Goal: Information Seeking & Learning: Compare options

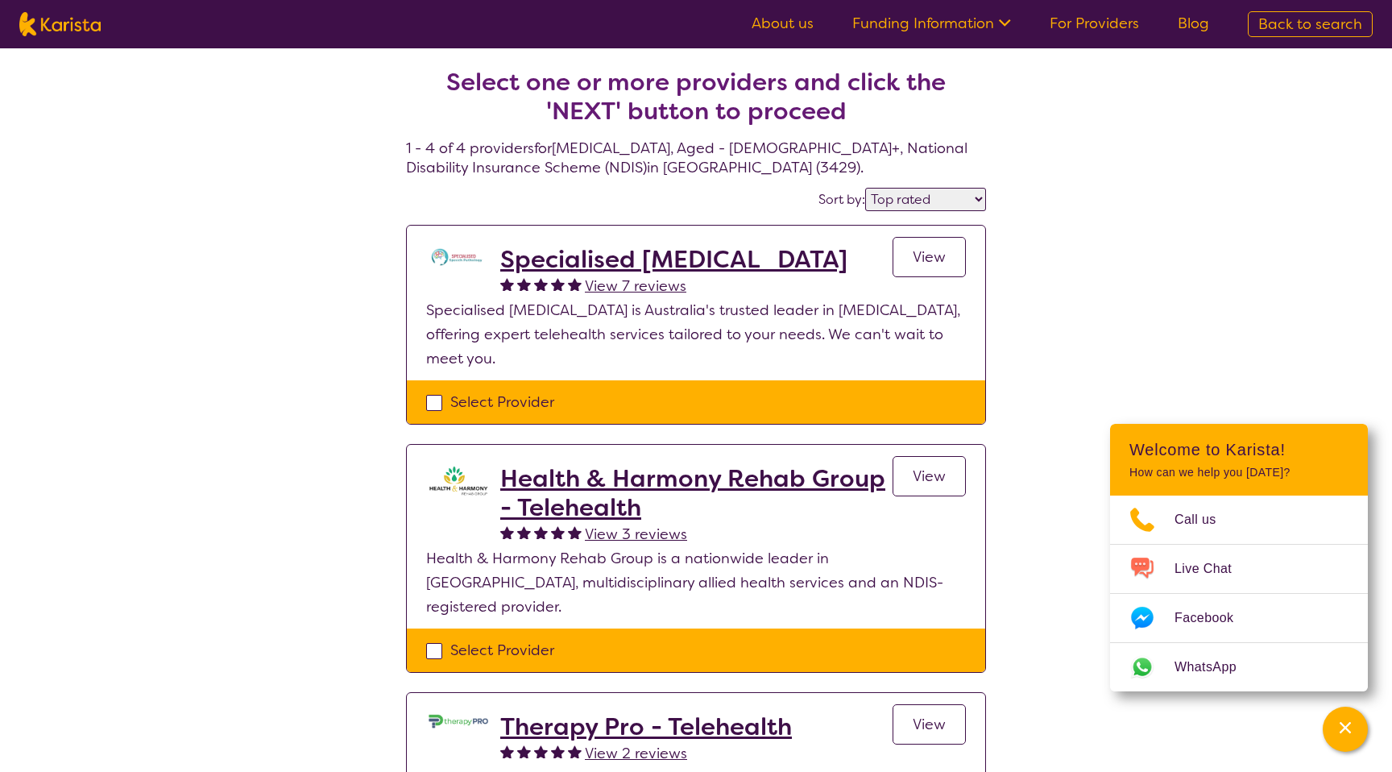
select select "by_score"
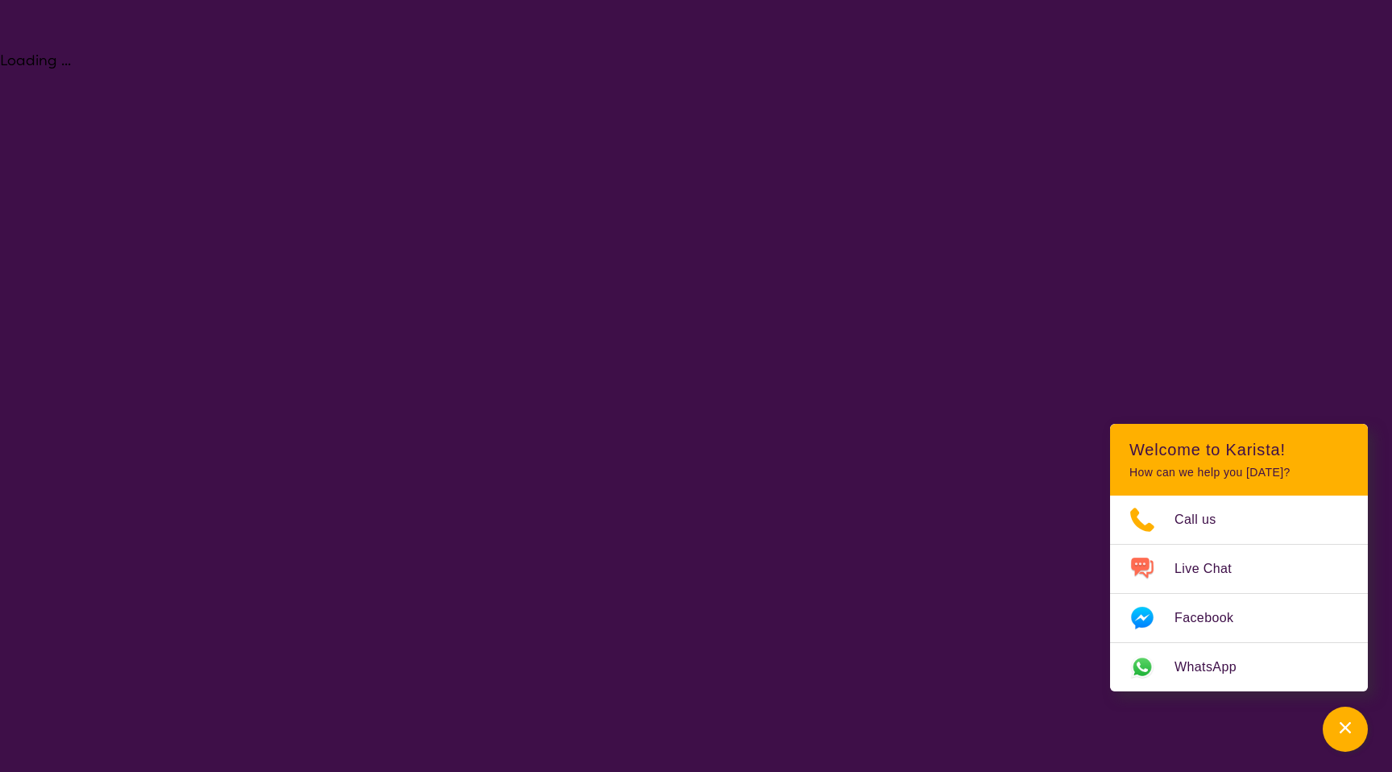
select select "[MEDICAL_DATA]"
select select "AG"
select select "NDIS"
select select "[MEDICAL_DATA]"
select select "AG"
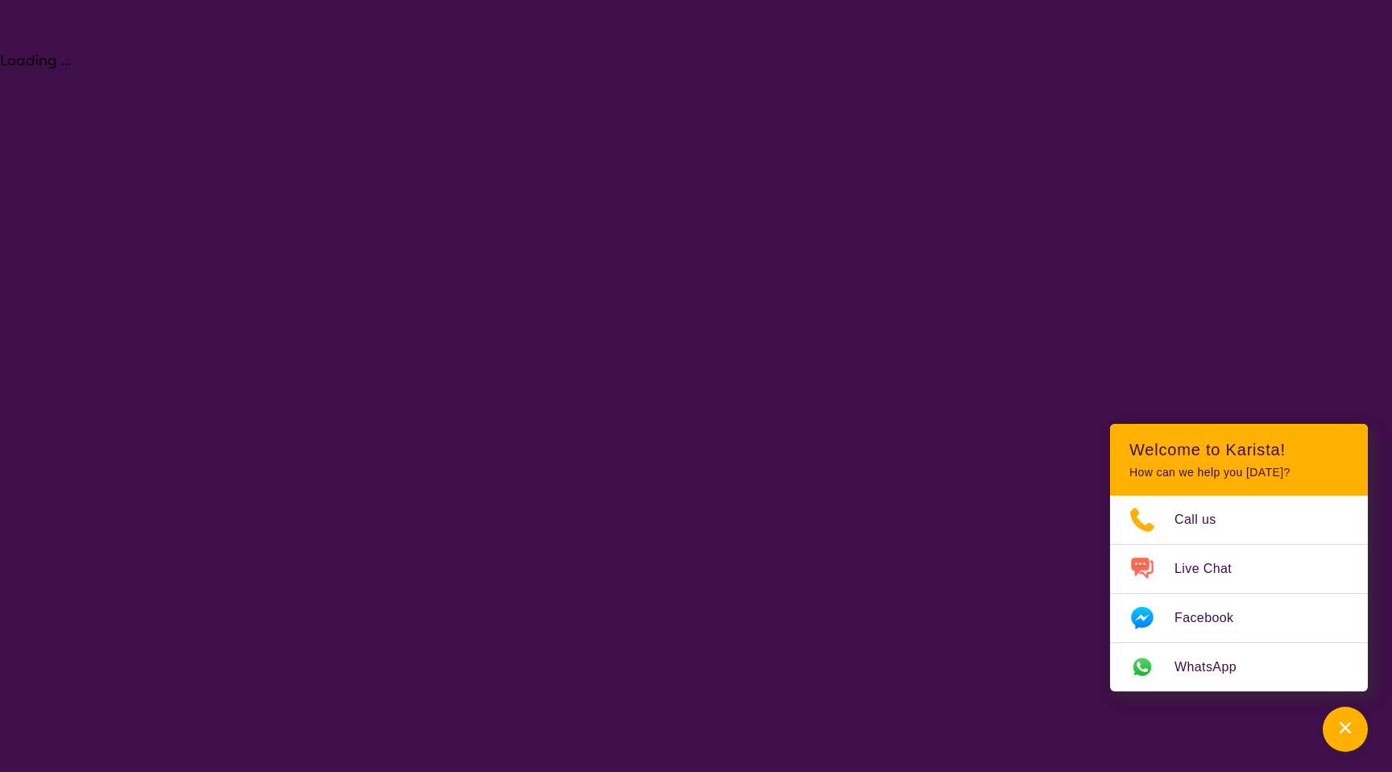
select select "NDIS"
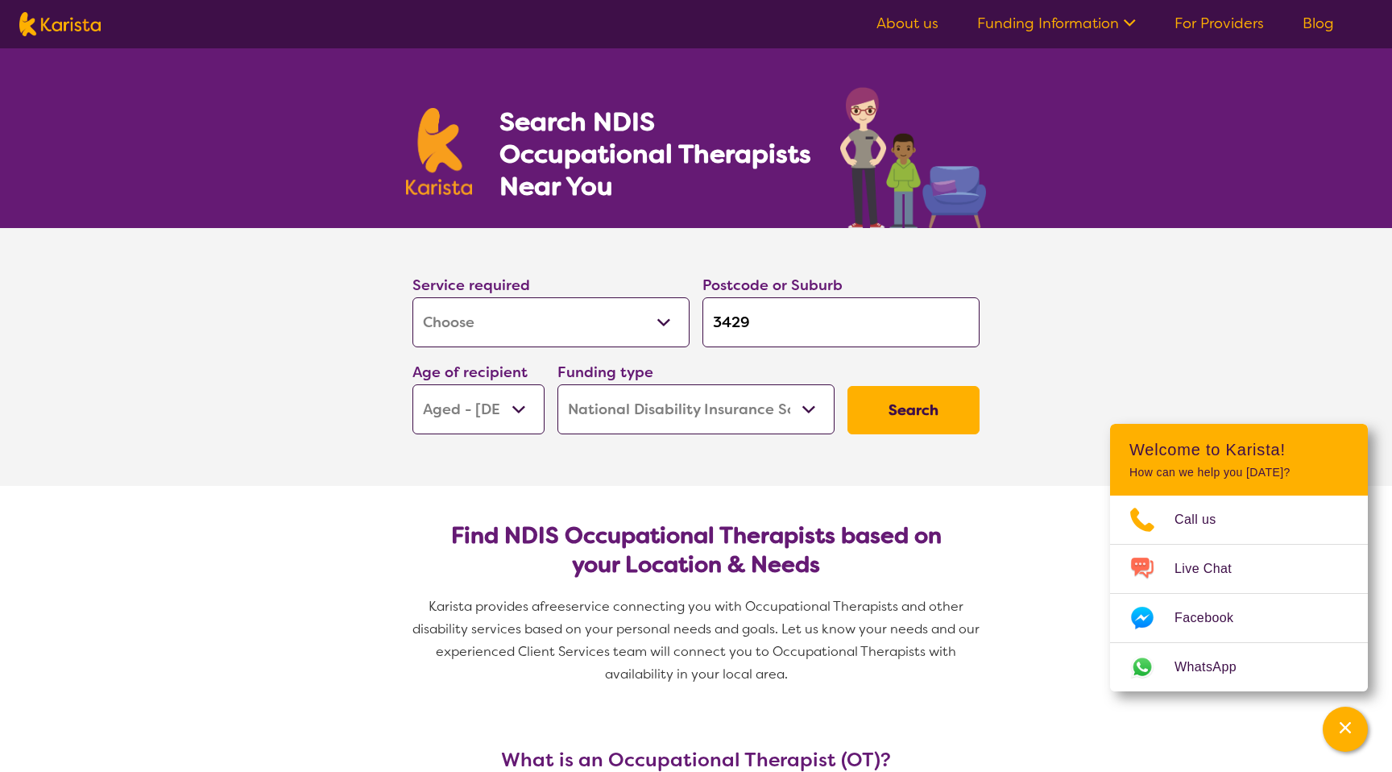
click at [649, 320] on select "Allied Health Assistant Assessment ([MEDICAL_DATA] or [MEDICAL_DATA]) Behaviour…" at bounding box center [551, 322] width 277 height 50
select select "Support worker"
click at [413, 297] on select "Allied Health Assistant Assessment ([MEDICAL_DATA] or [MEDICAL_DATA]) Behaviour…" at bounding box center [551, 322] width 277 height 50
select select "Support worker"
click at [745, 340] on input "3429" at bounding box center [841, 322] width 277 height 50
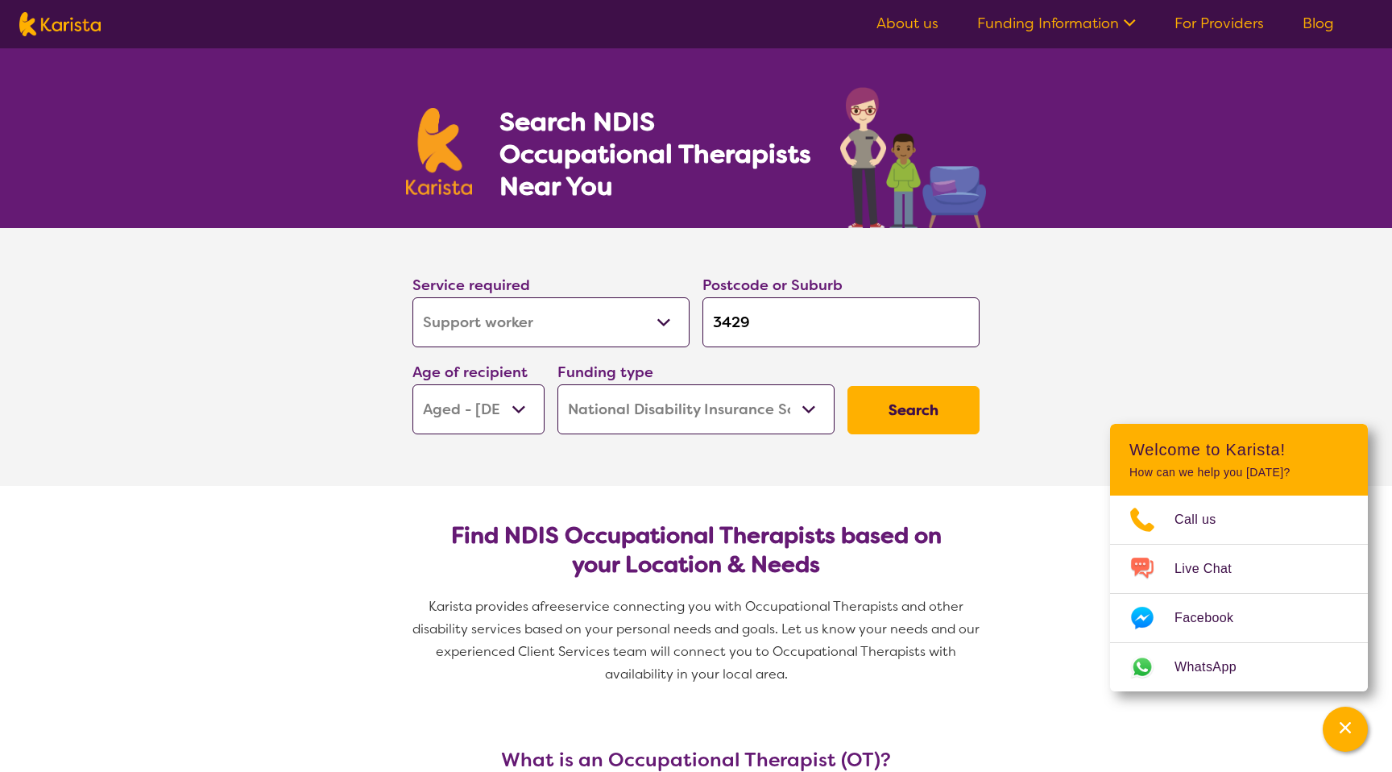
click at [745, 339] on input "3429" at bounding box center [841, 322] width 277 height 50
type input "c"
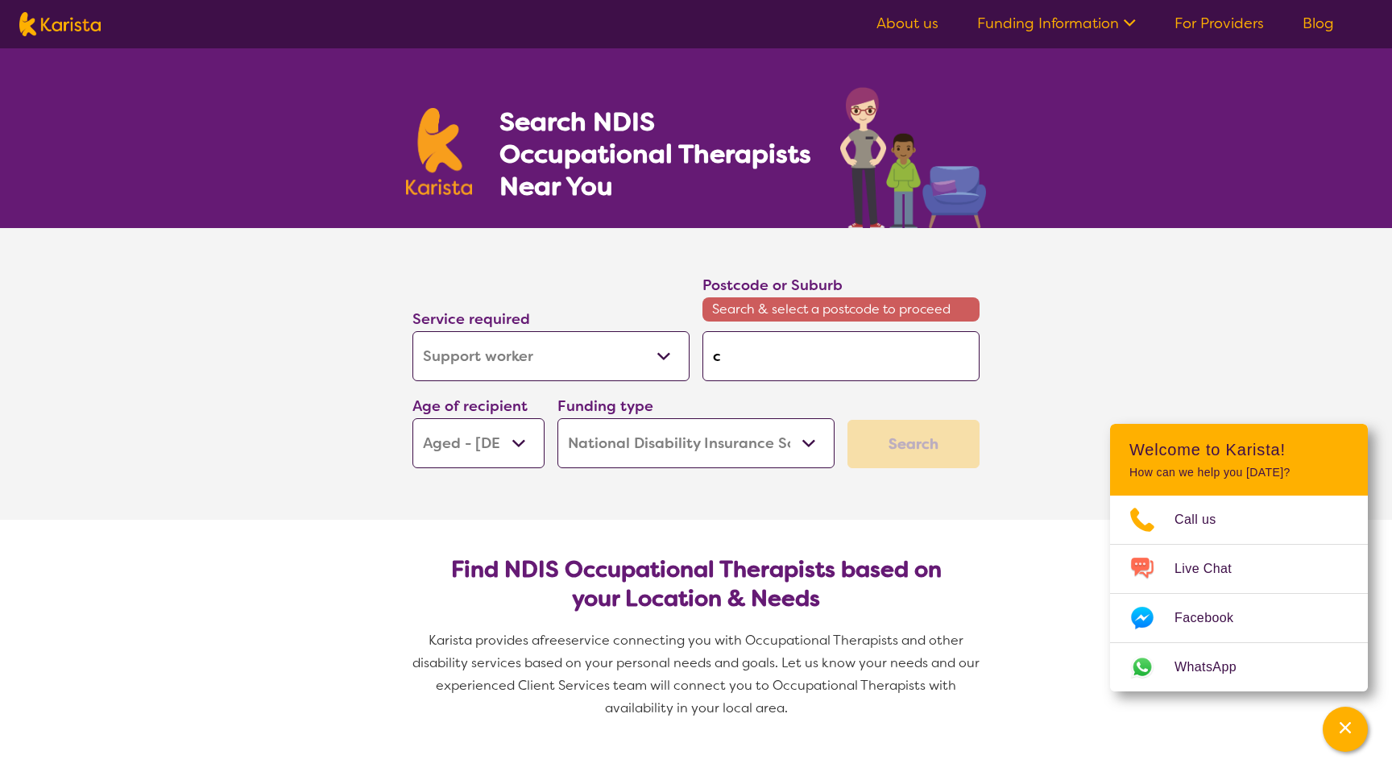
type input "cr"
type input "cra"
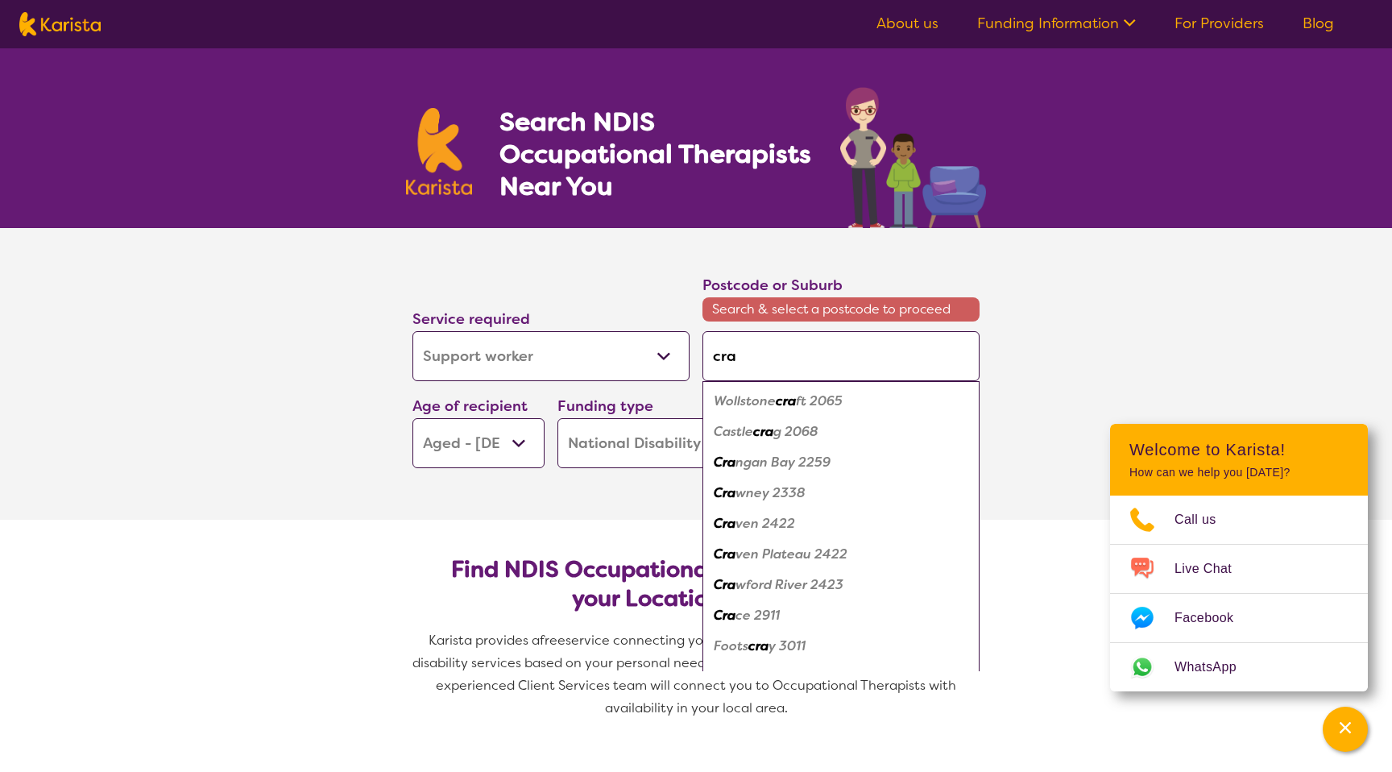
type input "crai"
click at [771, 433] on em "gieburn 3064" at bounding box center [781, 431] width 85 height 17
type input "3064"
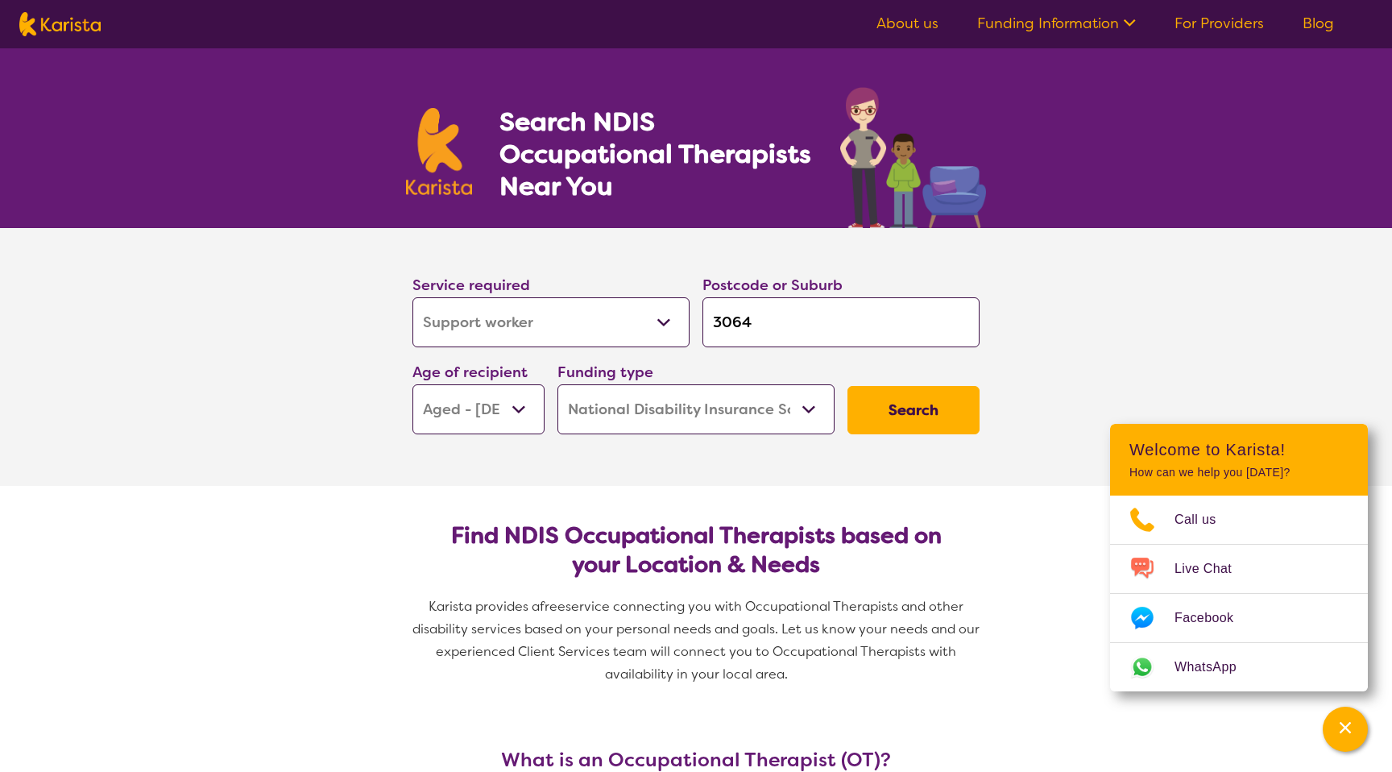
click at [472, 413] on select "Early Childhood - 0 to 9 Child - 10 to 11 Adolescent - 12 to 17 Adult - 18 to 6…" at bounding box center [479, 409] width 132 height 50
select select "AD"
click at [413, 384] on select "Early Childhood - 0 to 9 Child - 10 to 11 Adolescent - 12 to 17 Adult - 18 to 6…" at bounding box center [479, 409] width 132 height 50
select select "AD"
click at [881, 416] on button "Search" at bounding box center [914, 410] width 132 height 48
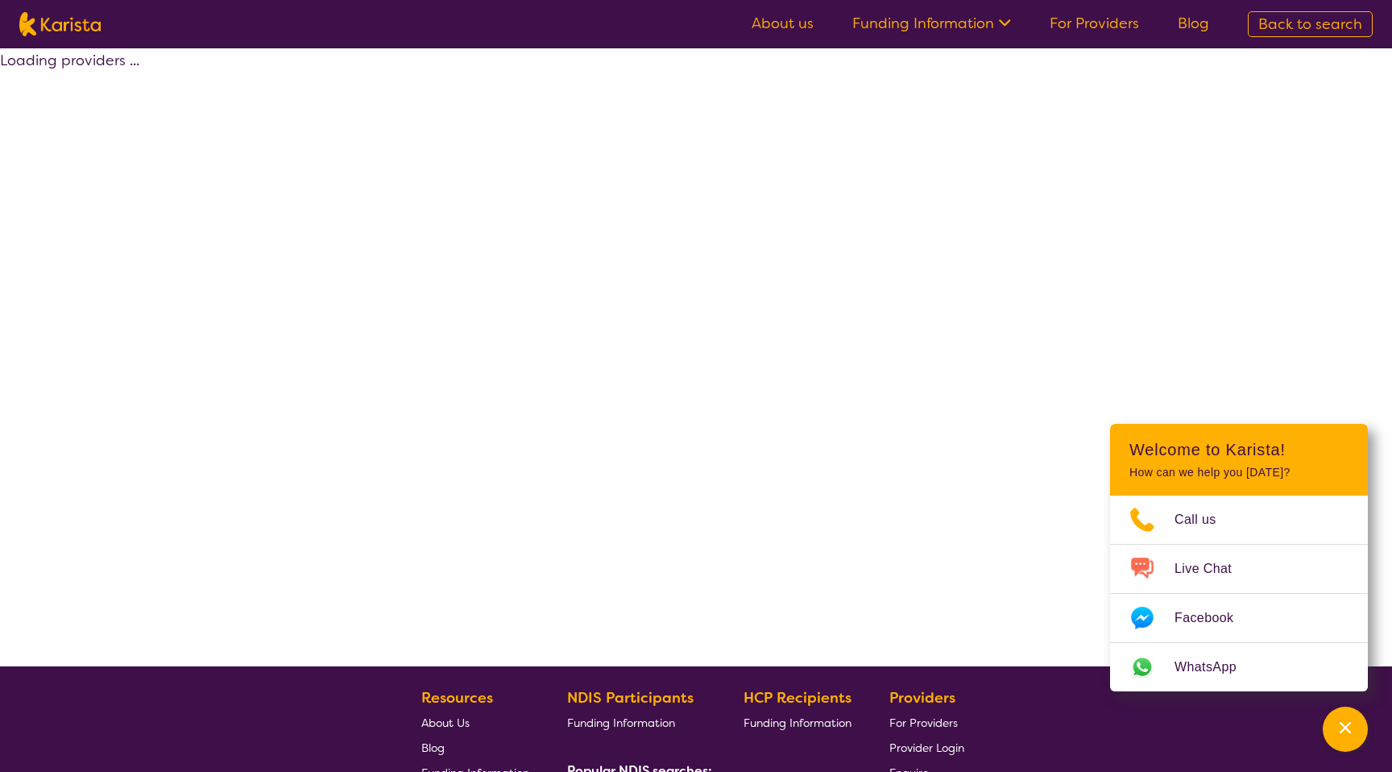
select select "by_score"
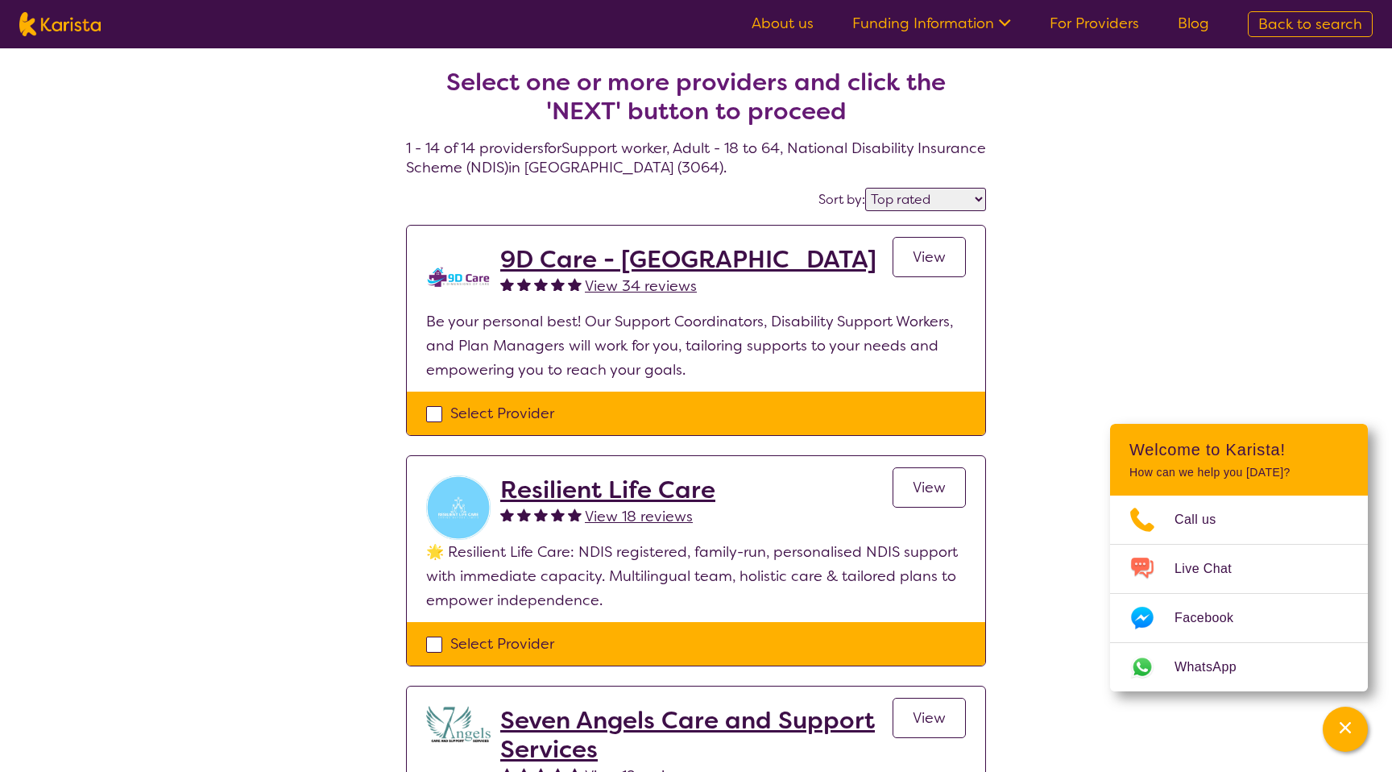
click at [633, 266] on h2 "9D Care - [GEOGRAPHIC_DATA]" at bounding box center [688, 259] width 376 height 29
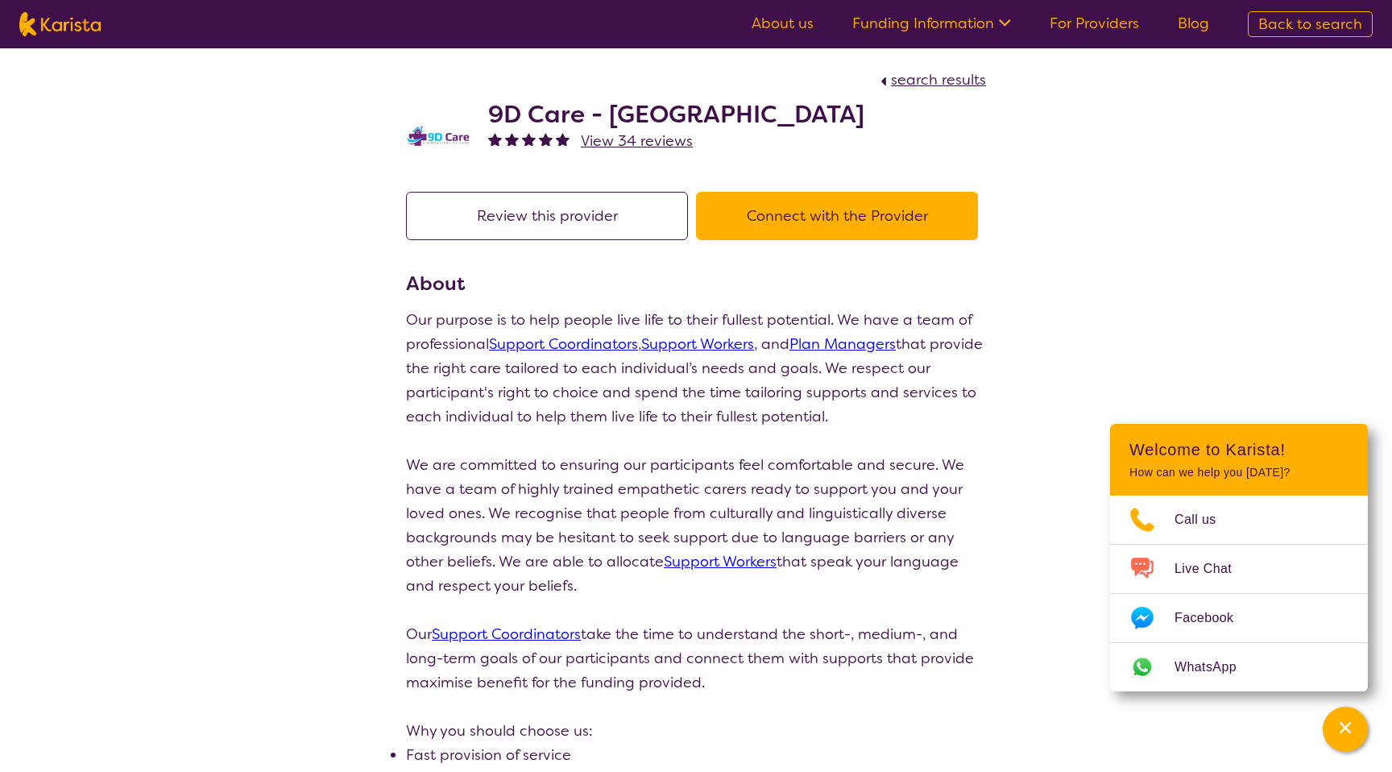
click at [591, 111] on h2 "9D Care - [GEOGRAPHIC_DATA]" at bounding box center [676, 114] width 376 height 29
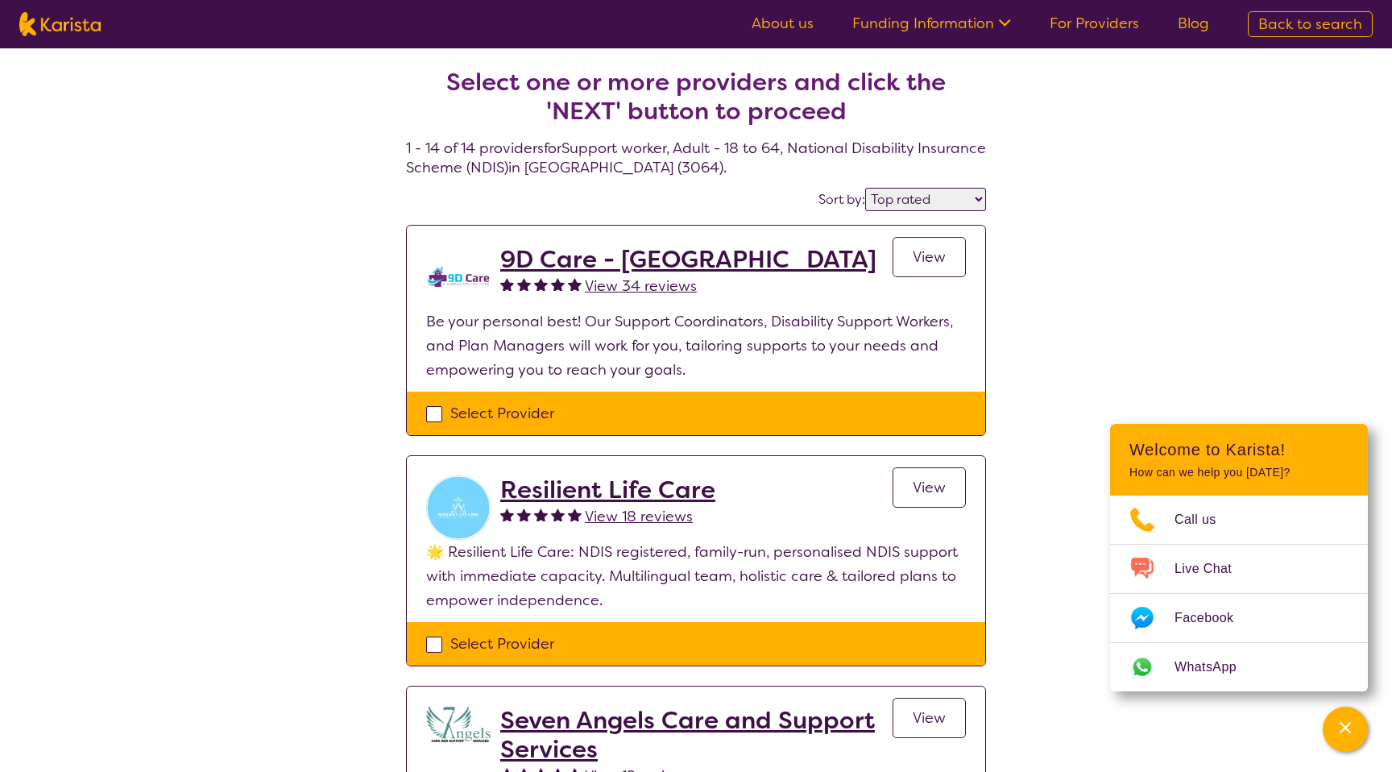
click at [890, 197] on select "Highly reviewed Top rated" at bounding box center [925, 199] width 121 height 23
click at [890, 195] on select "Highly reviewed Top rated" at bounding box center [925, 199] width 121 height 23
select select "highly_reviewed"
click at [867, 188] on select "Highly reviewed Top rated" at bounding box center [925, 199] width 121 height 23
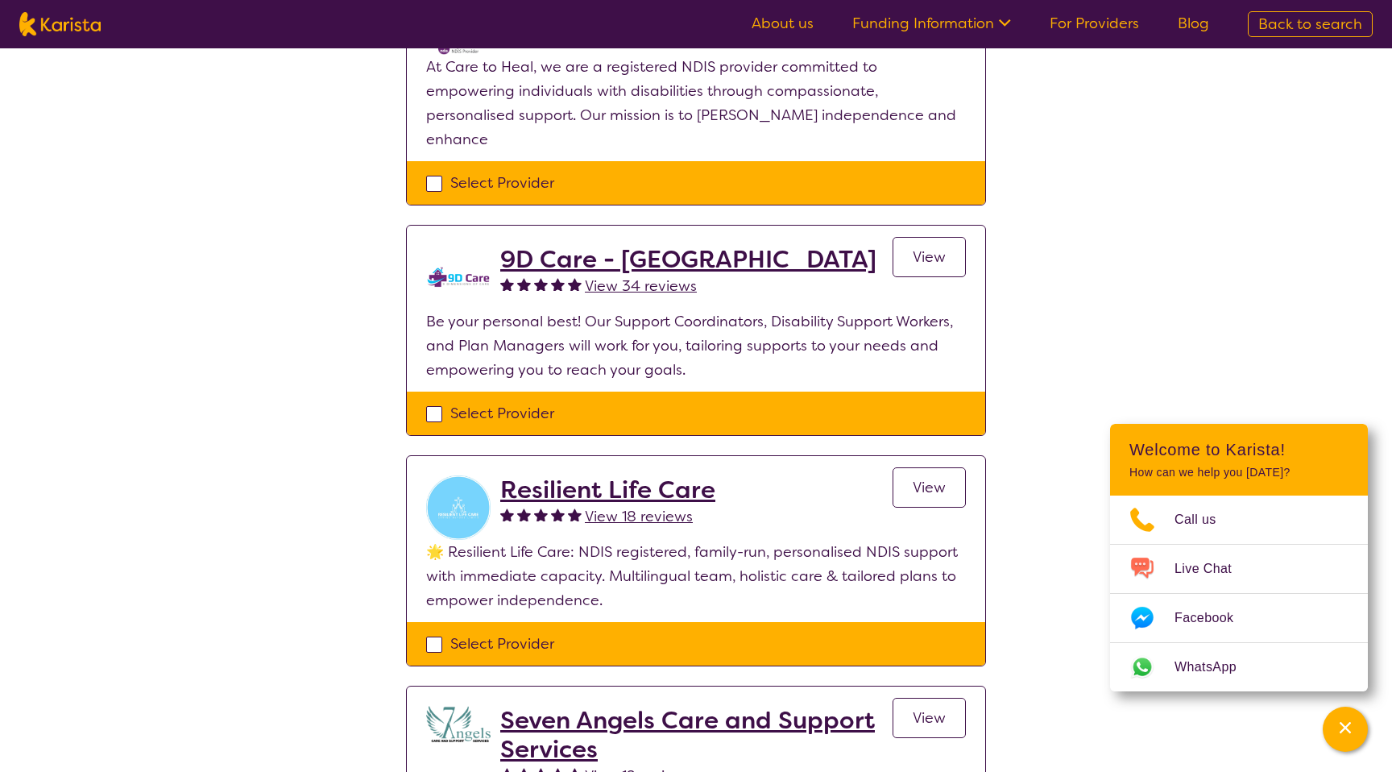
scroll to position [251, 0]
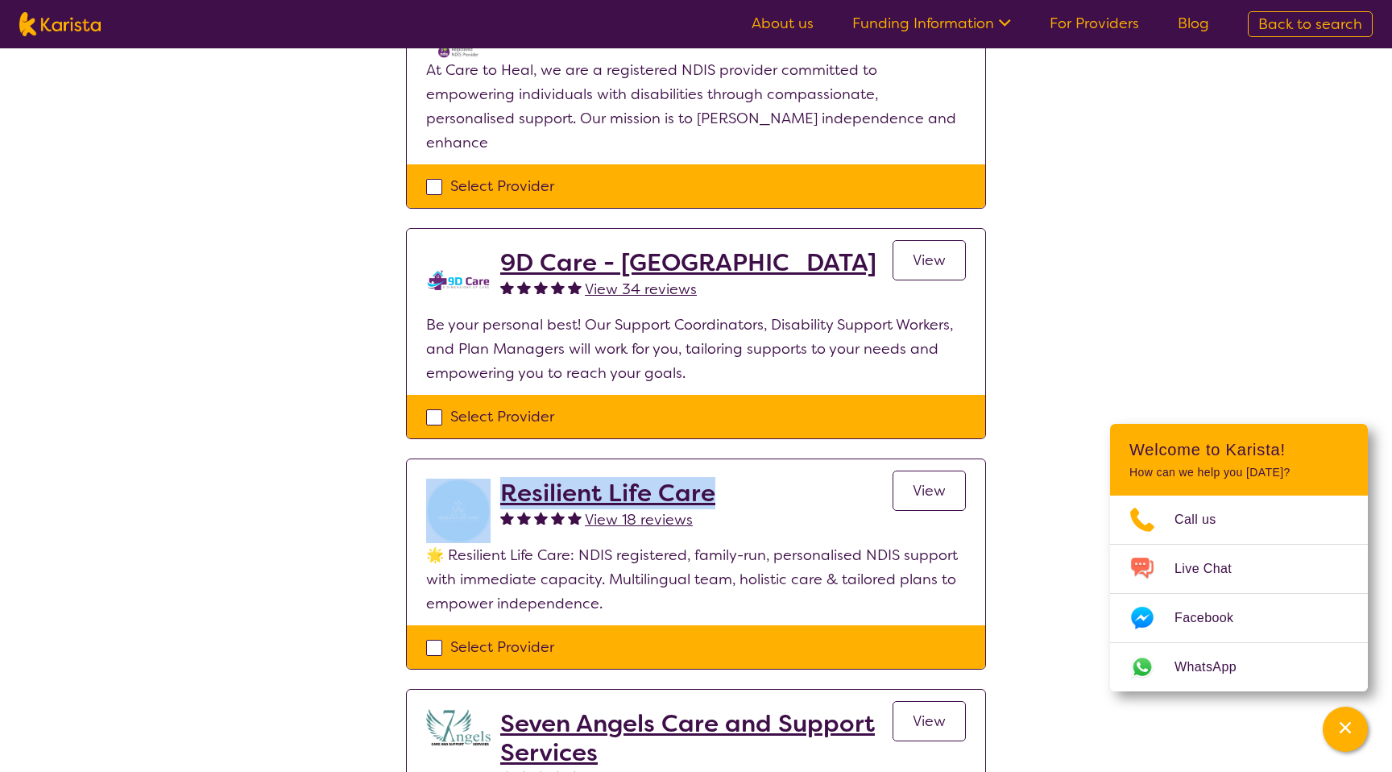
drag, startPoint x: 786, startPoint y: 479, endPoint x: 482, endPoint y: 469, distance: 304.7
click at [481, 479] on div "Resilient Life Care View 18 reviews View" at bounding box center [696, 511] width 540 height 64
copy div "Resilient Life Care"
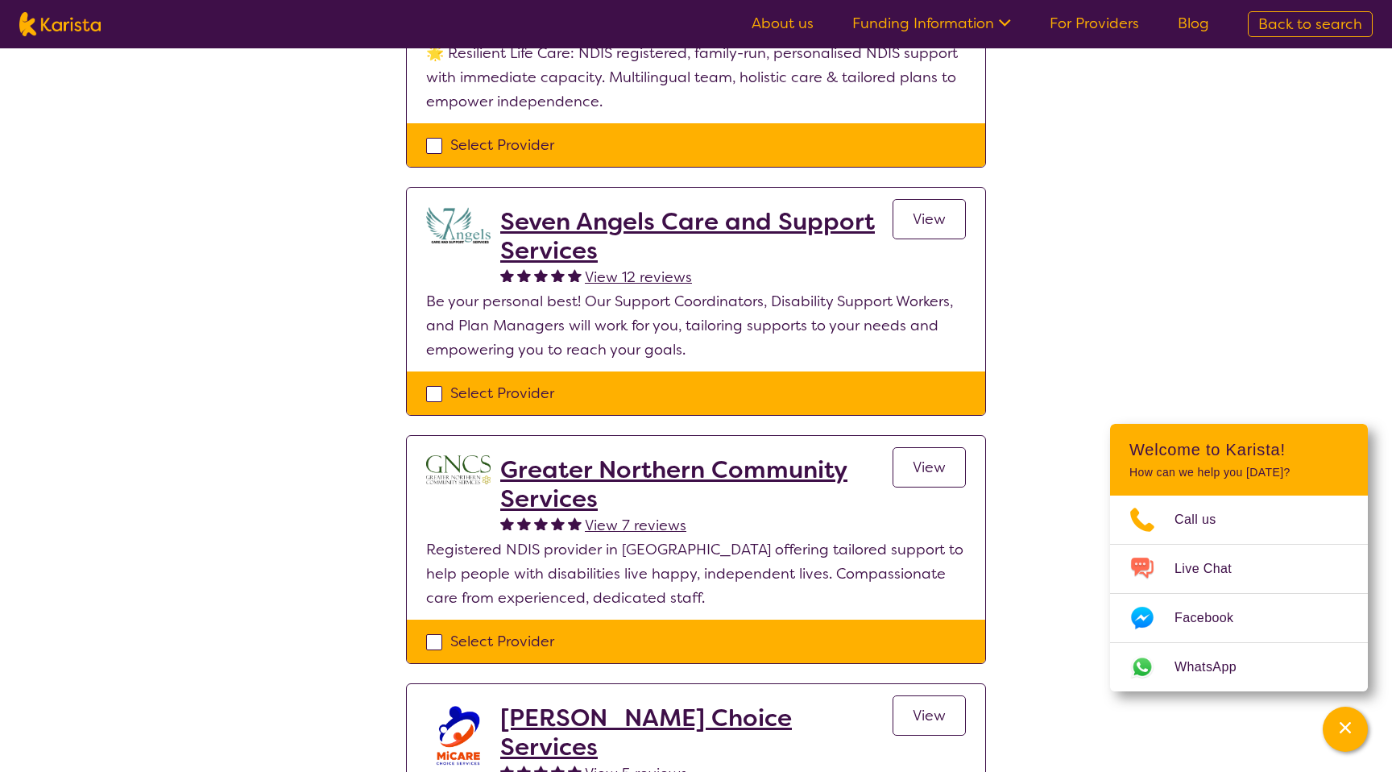
scroll to position [1168, 0]
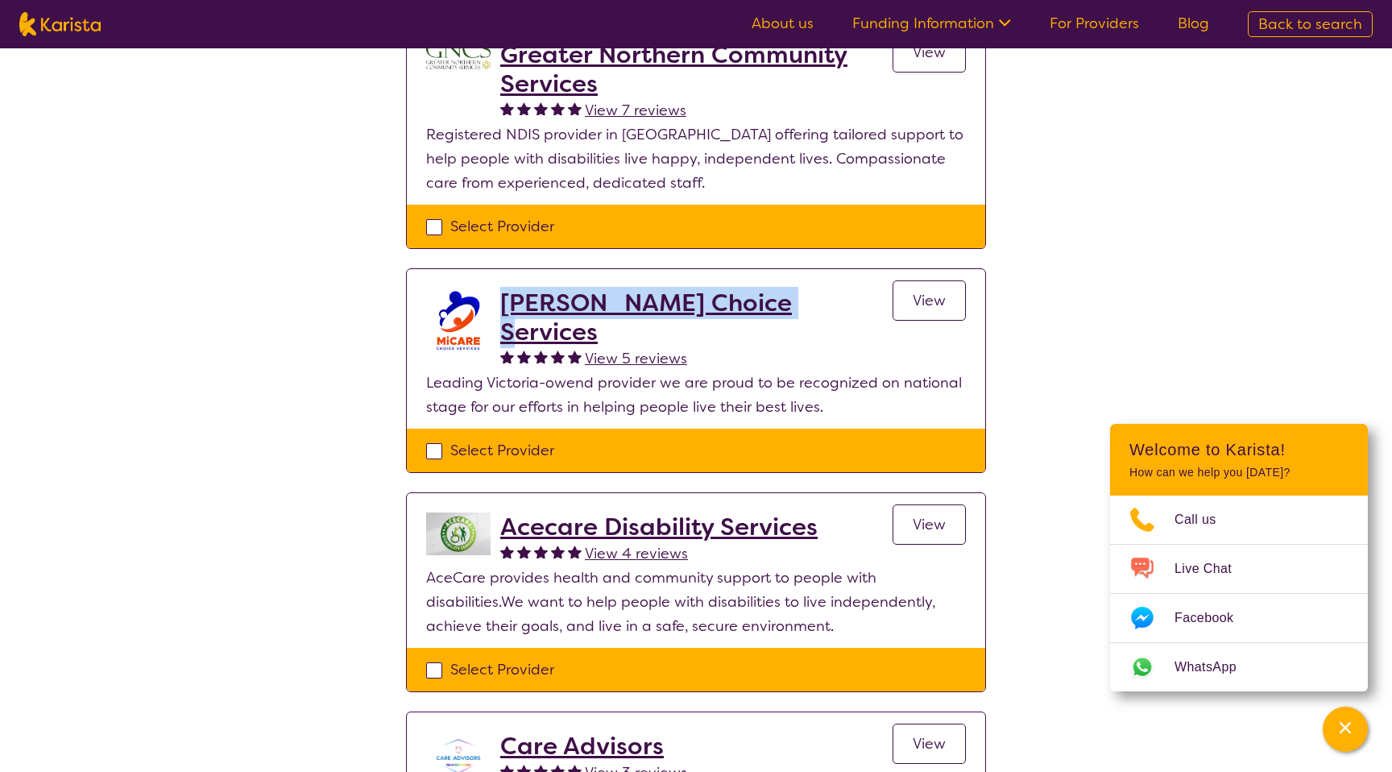
drag, startPoint x: 807, startPoint y: 280, endPoint x: 505, endPoint y: 274, distance: 301.4
click at [504, 288] on div "[PERSON_NAME] Choice Services View 5 reviews View" at bounding box center [733, 329] width 466 height 82
copy h2 "[PERSON_NAME] Choice Services"
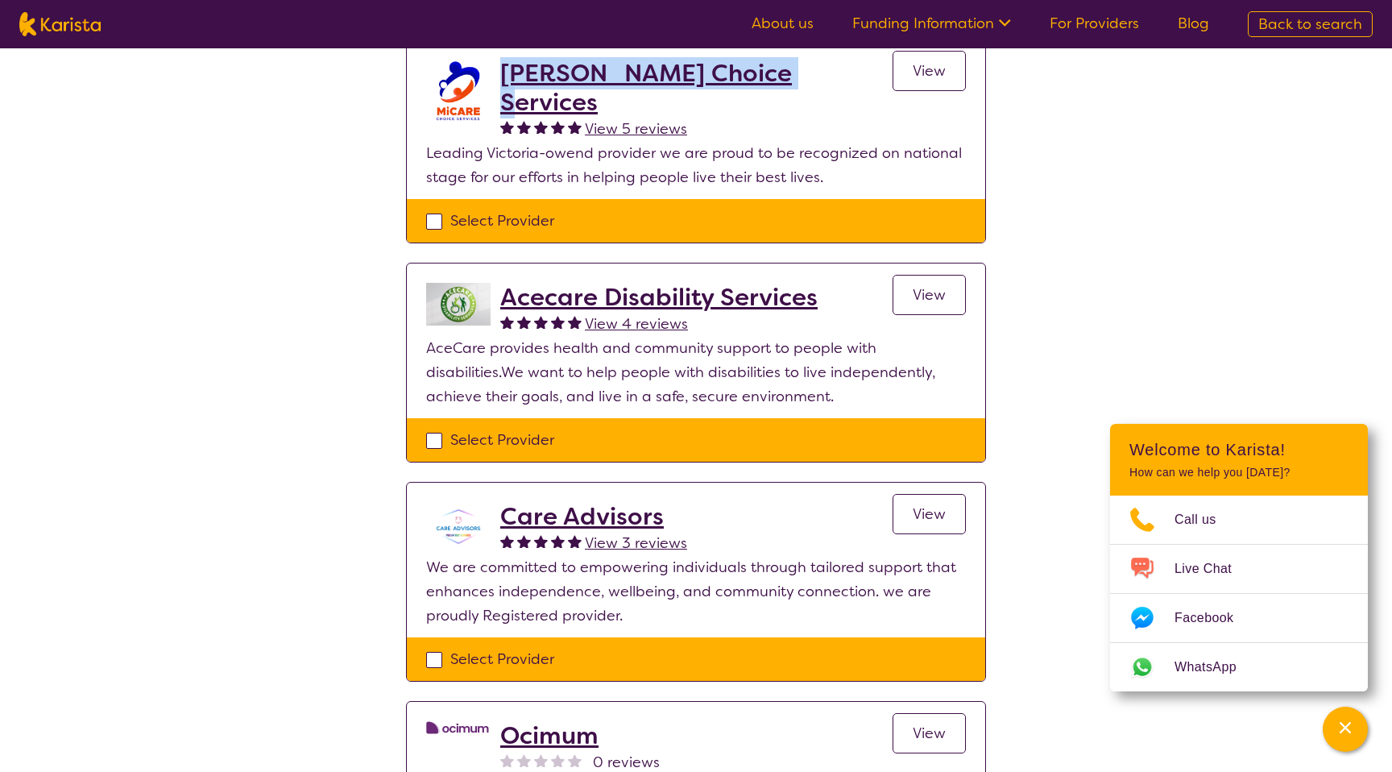
scroll to position [1120, 0]
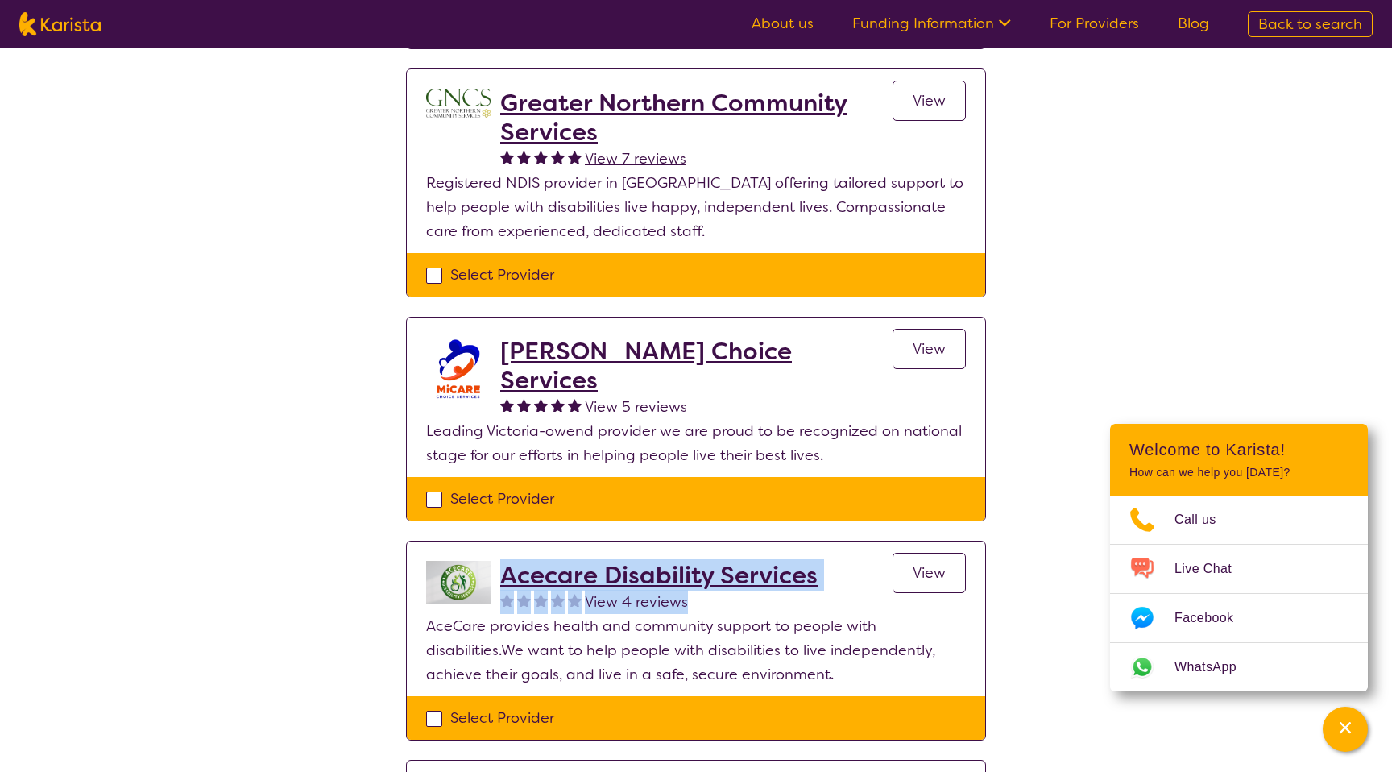
drag, startPoint x: 805, startPoint y: 517, endPoint x: 885, endPoint y: 531, distance: 80.9
click at [885, 541] on section "Acecare Disability Services View 4 reviews View AceCare provides health and com…" at bounding box center [696, 618] width 579 height 155
copy div "Acecare Disability Services View 4 reviews"
